Goal: Task Accomplishment & Management: Complete application form

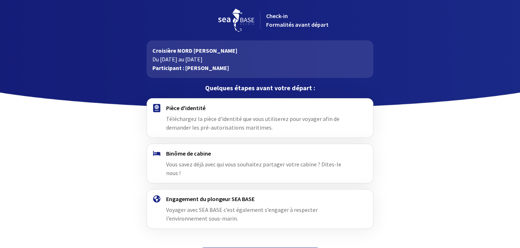
scroll to position [13, 0]
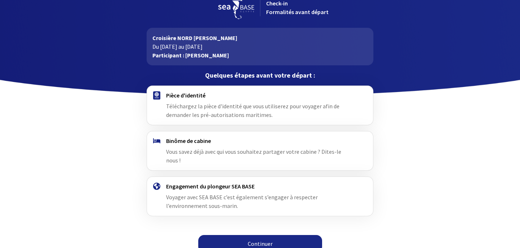
click at [250, 236] on link "Continuer" at bounding box center [260, 243] width 124 height 17
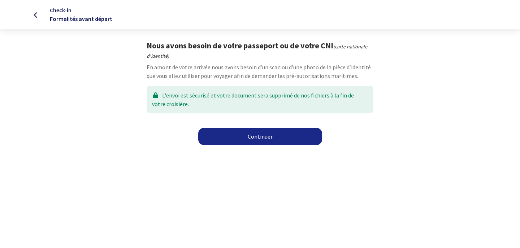
click at [244, 142] on link "Continuer" at bounding box center [260, 136] width 124 height 17
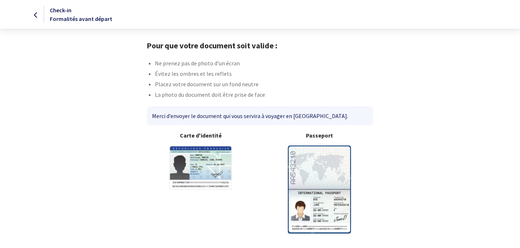
scroll to position [22, 0]
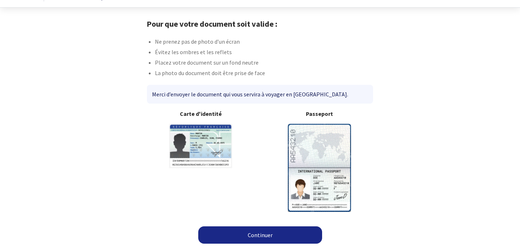
click at [276, 237] on link "Continuer" at bounding box center [260, 234] width 124 height 17
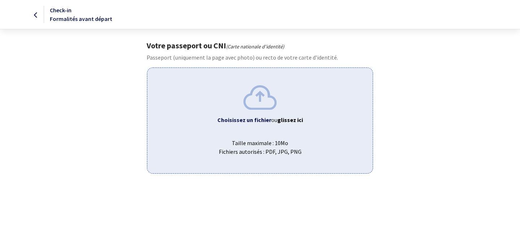
click at [233, 116] on span "Choisissez un fichier ou glissez ici" at bounding box center [259, 120] width 213 height 9
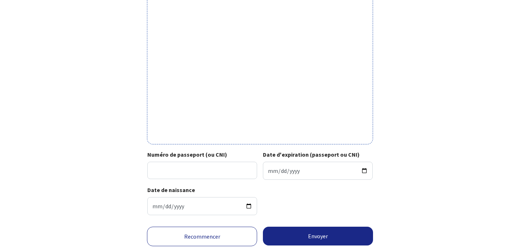
scroll to position [238, 0]
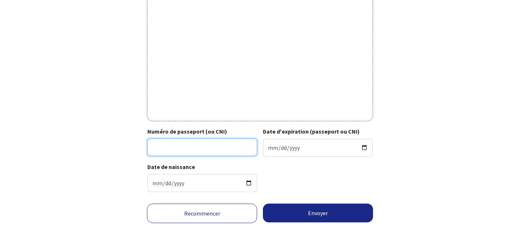
click at [234, 146] on input "Numéro de passeport (ou CNI)" at bounding box center [202, 147] width 110 height 17
type input "20CA35754"
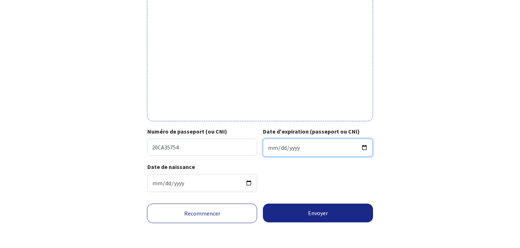
click at [272, 151] on input "Date d'expiration (passeport ou CNI)" at bounding box center [318, 148] width 110 height 18
type input "2030-02-25"
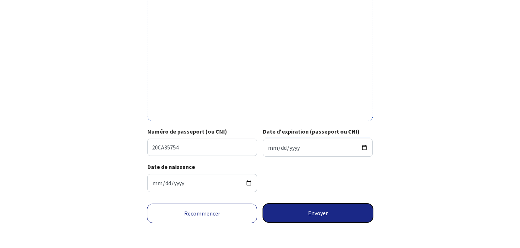
click at [303, 209] on button "Envoyer" at bounding box center [318, 213] width 110 height 19
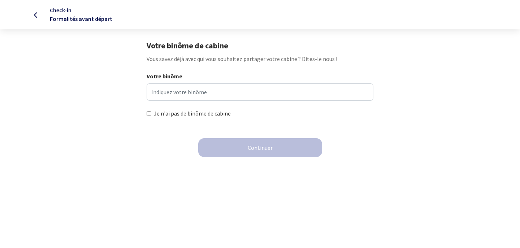
click at [220, 116] on label "Je n'ai pas de binôme de cabine" at bounding box center [192, 113] width 77 height 9
click at [151, 116] on input "Je n'ai pas de binôme de cabine" at bounding box center [149, 113] width 5 height 5
checkbox input "true"
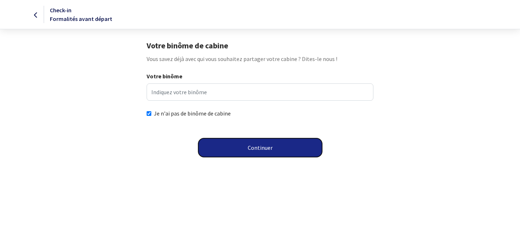
click at [251, 145] on button "Continuer" at bounding box center [260, 147] width 124 height 19
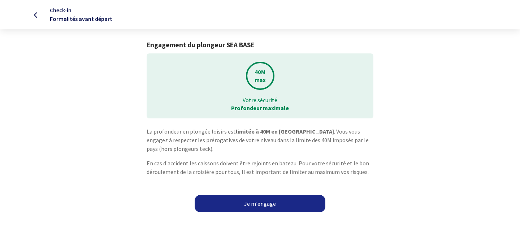
click at [265, 203] on link "Je m'engage" at bounding box center [260, 203] width 131 height 17
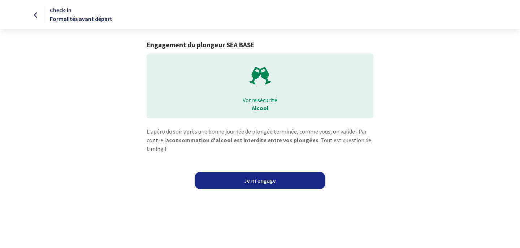
click at [257, 181] on link "Je m'engage" at bounding box center [260, 180] width 131 height 17
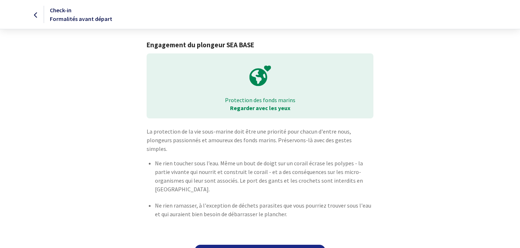
scroll to position [10, 0]
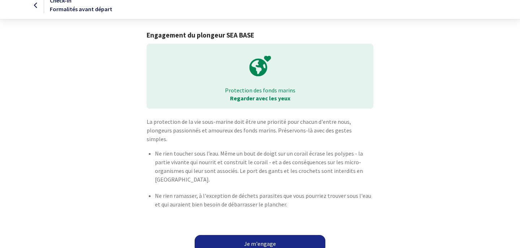
click at [263, 235] on link "Je m'engage" at bounding box center [260, 243] width 131 height 17
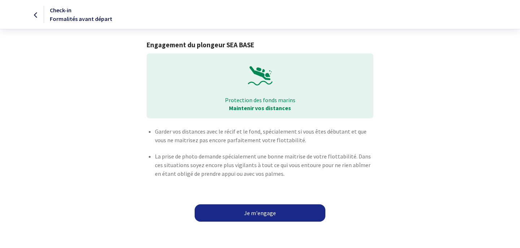
click at [262, 216] on link "Je m'engage" at bounding box center [260, 212] width 131 height 17
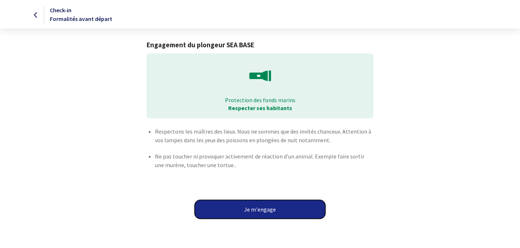
click at [262, 216] on button "Je m'engage" at bounding box center [260, 209] width 131 height 19
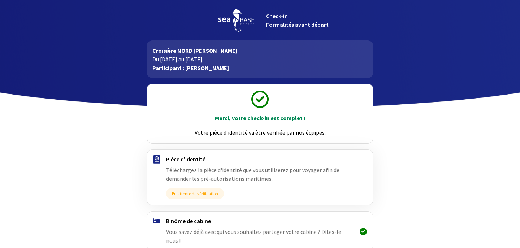
scroll to position [80, 0]
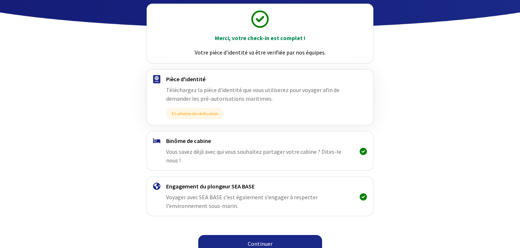
click at [275, 236] on link "Continuer" at bounding box center [260, 243] width 124 height 17
